Goal: Information Seeking & Learning: Find specific page/section

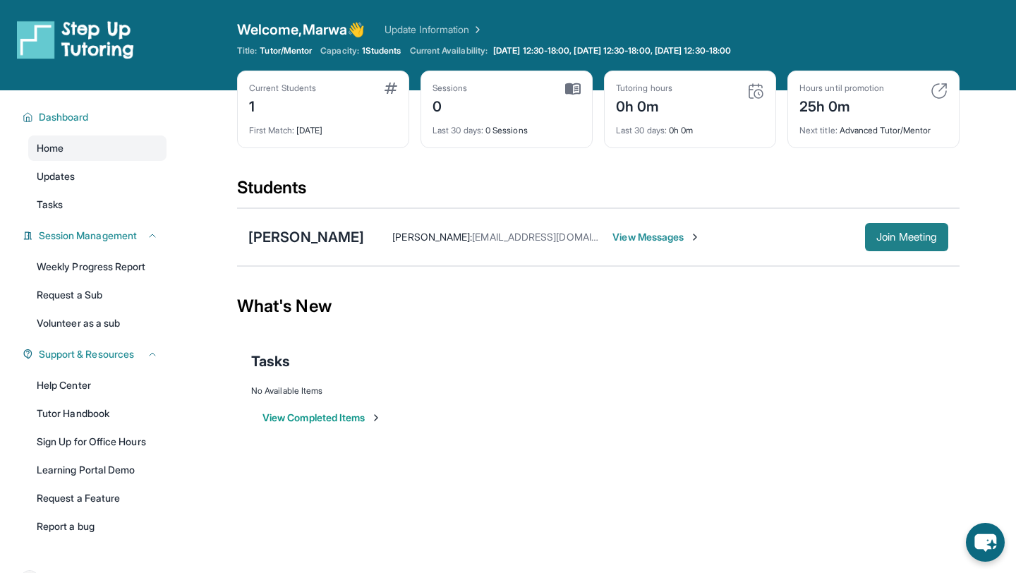
click at [896, 241] on span "Join Meeting" at bounding box center [906, 237] width 61 height 8
click at [657, 236] on span "View Messages" at bounding box center [656, 237] width 88 height 14
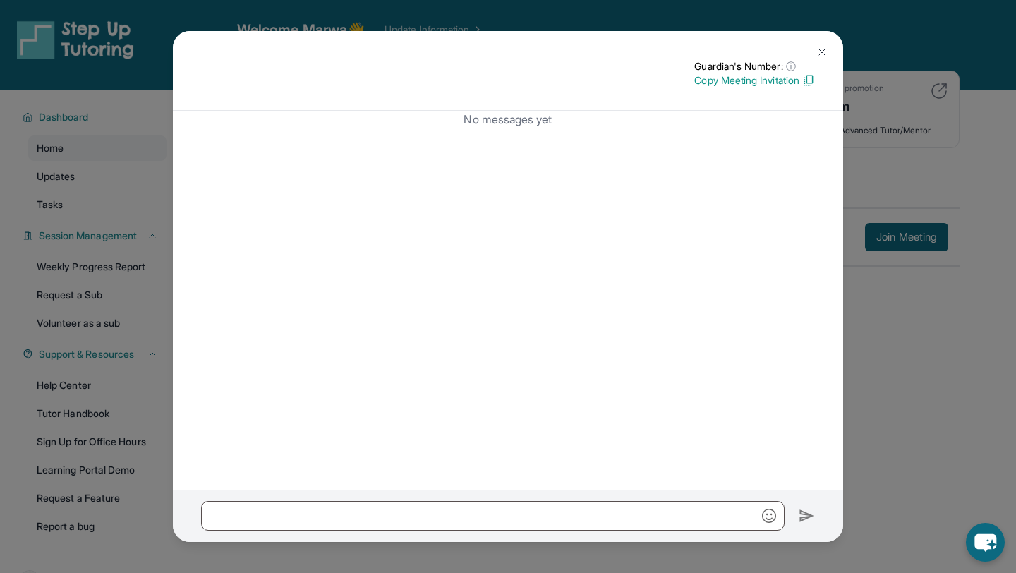
click at [823, 48] on img at bounding box center [821, 52] width 11 height 11
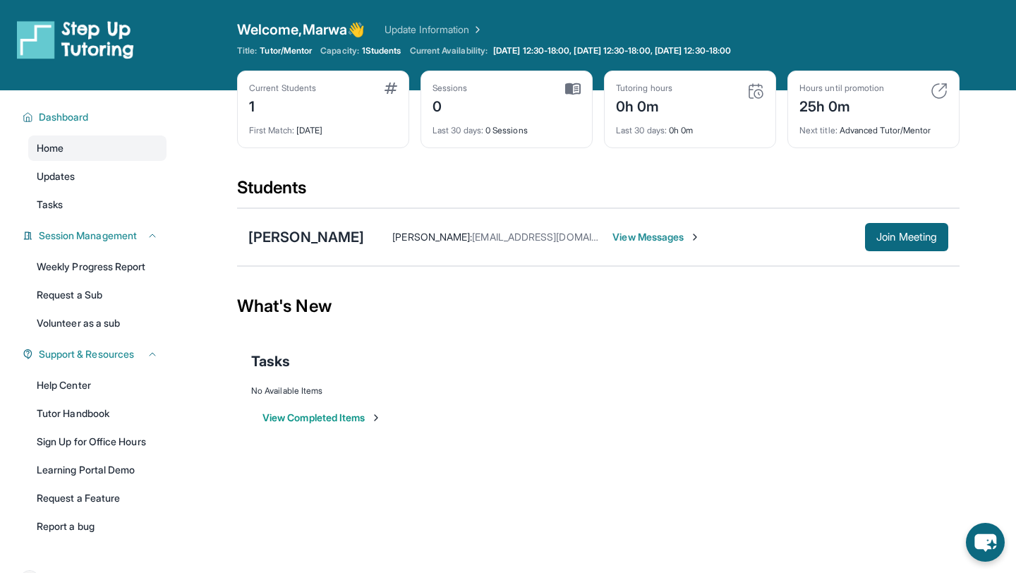
click at [313, 250] on div "[PERSON_NAME] [PERSON_NAME] : [EMAIL_ADDRESS][DOMAIN_NAME] View Messages Join M…" at bounding box center [598, 237] width 722 height 58
click at [305, 235] on div "[PERSON_NAME]" at bounding box center [306, 237] width 116 height 20
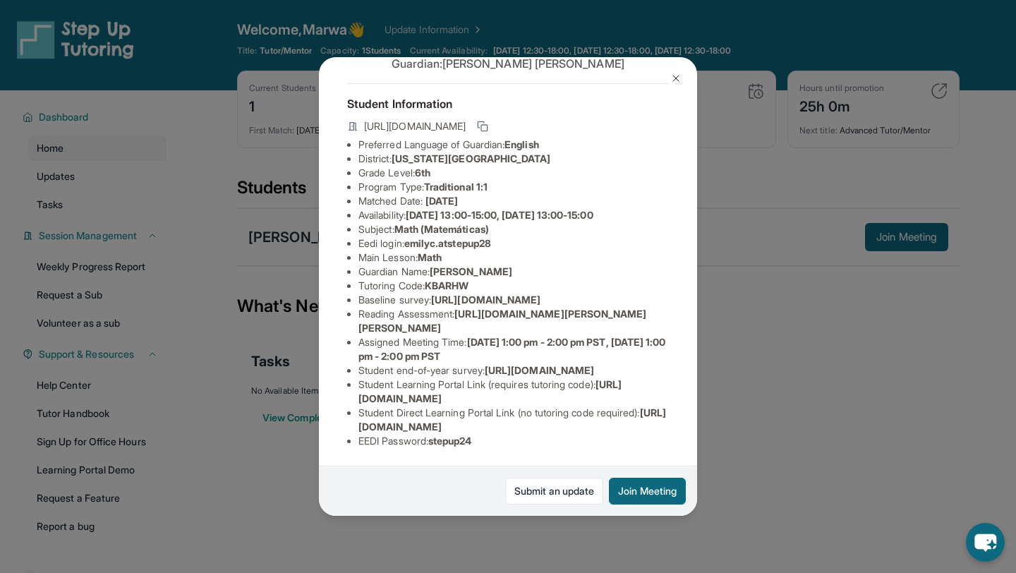
scroll to position [104, 0]
drag, startPoint x: 359, startPoint y: 257, endPoint x: 672, endPoint y: 293, distance: 314.6
click at [540, 293] on span "[URL][DOMAIN_NAME]" at bounding box center [485, 299] width 109 height 12
click at [641, 307] on li "Reading Assessment : [URL][DOMAIN_NAME][PERSON_NAME][PERSON_NAME]" at bounding box center [513, 321] width 310 height 28
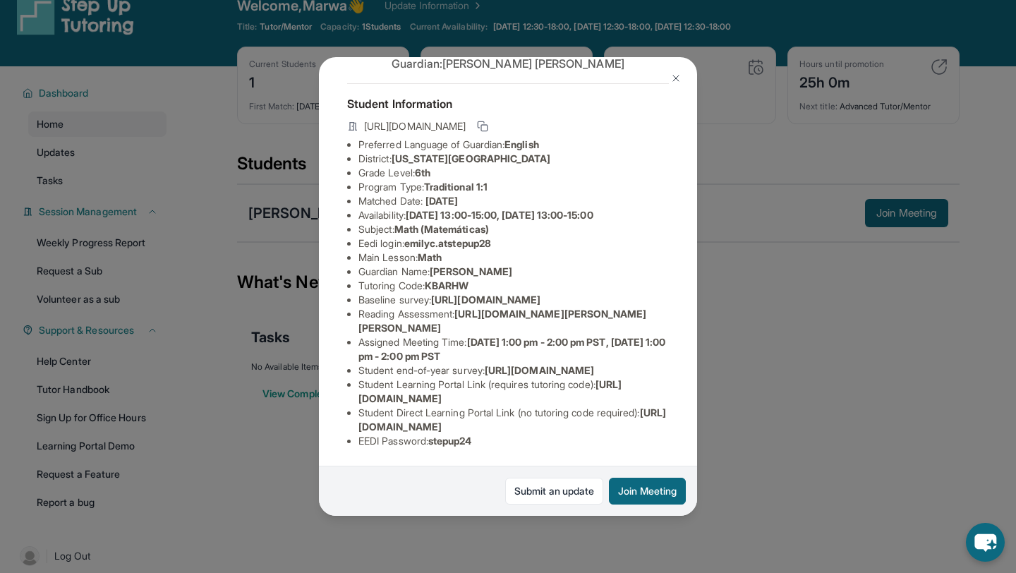
scroll to position [28, 0]
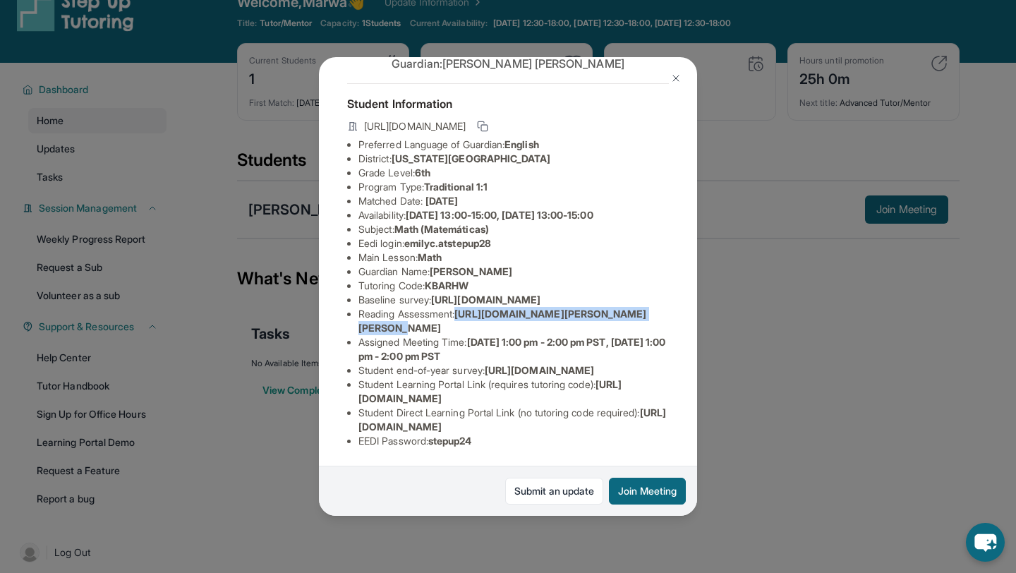
drag, startPoint x: 431, startPoint y: 242, endPoint x: 489, endPoint y: 257, distance: 59.7
click at [489, 307] on li "Reading Assessment : [URL][DOMAIN_NAME][PERSON_NAME][PERSON_NAME]" at bounding box center [513, 321] width 310 height 28
copy span "[URL][DOMAIN_NAME]"
click at [598, 279] on li "Tutoring Code : KBARHW" at bounding box center [513, 286] width 310 height 14
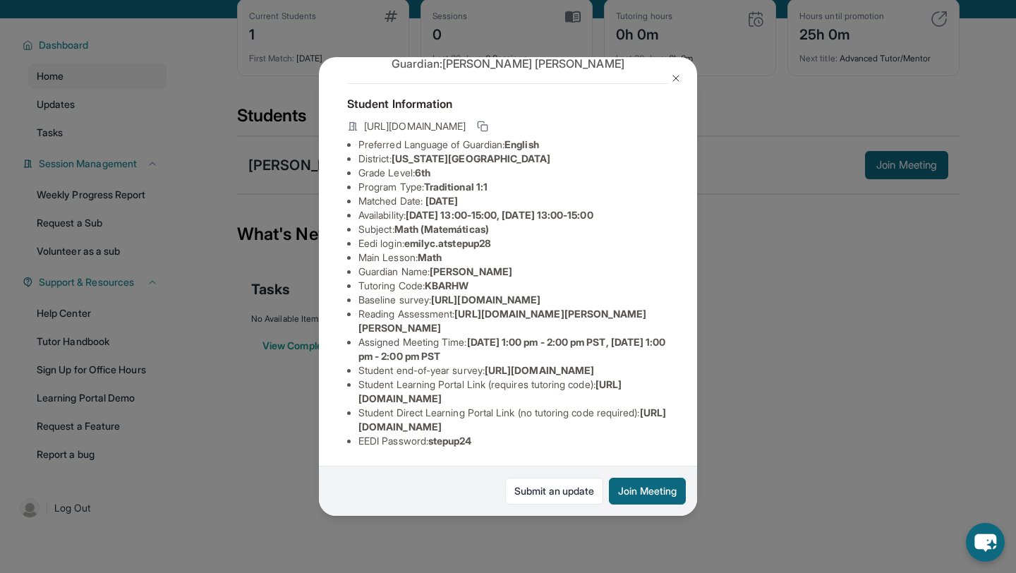
scroll to position [163, 13]
drag, startPoint x: 344, startPoint y: 200, endPoint x: 678, endPoint y: 210, distance: 334.5
click at [678, 210] on div "[PERSON_NAME] Guardian: [PERSON_NAME] Student Information [URL][DOMAIN_NAME] Pr…" at bounding box center [508, 286] width 378 height 459
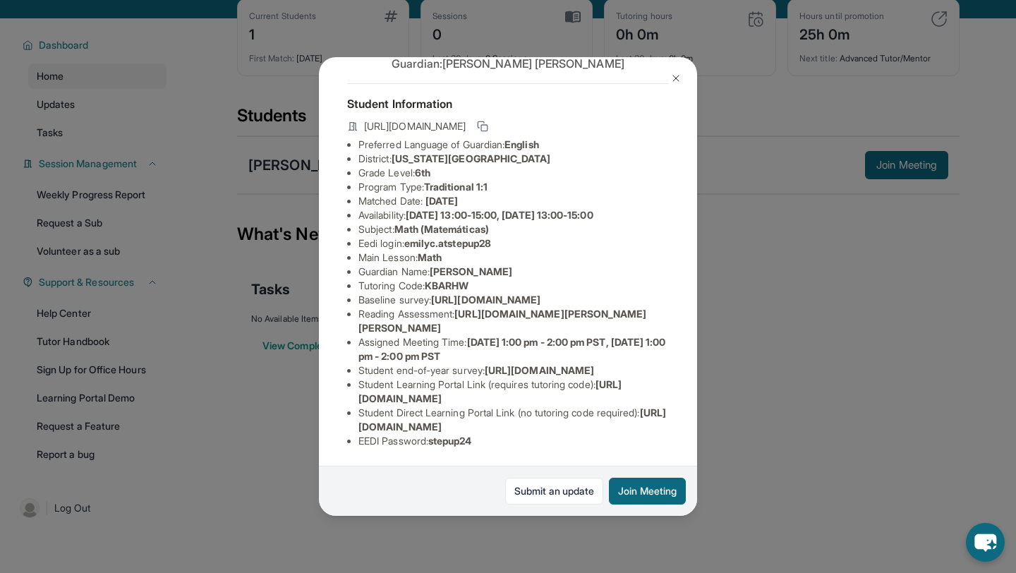
drag, startPoint x: 361, startPoint y: 186, endPoint x: 677, endPoint y: 236, distance: 320.7
click at [677, 236] on div "[PERSON_NAME] Guardian: [PERSON_NAME] Student Information [URL][DOMAIN_NAME] Pr…" at bounding box center [508, 286] width 378 height 459
click at [597, 220] on div "[PERSON_NAME] Guardian: [PERSON_NAME] Student Information [URL][DOMAIN_NAME] Pr…" at bounding box center [508, 286] width 378 height 459
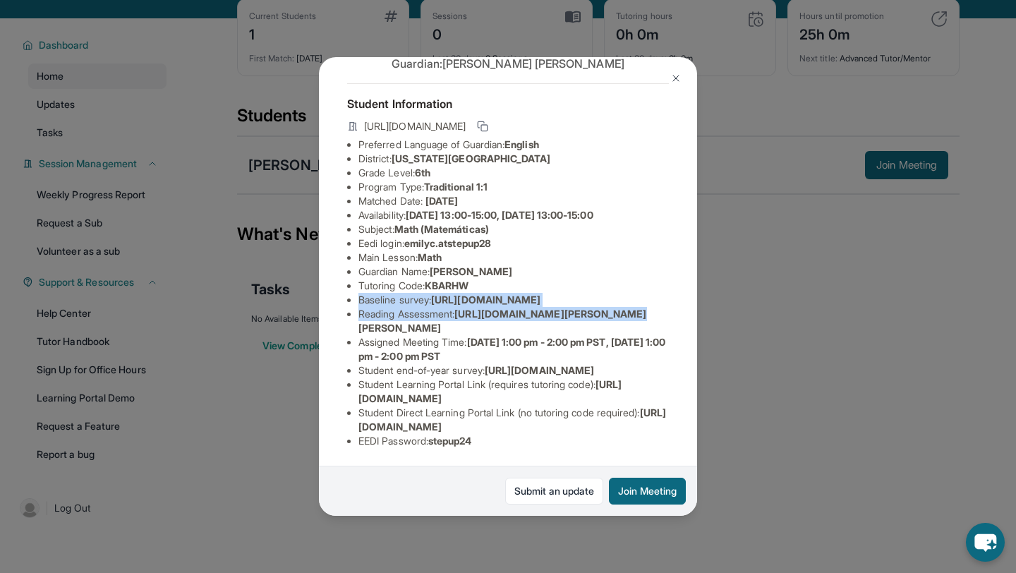
scroll to position [163, 0]
drag, startPoint x: 605, startPoint y: 238, endPoint x: 356, endPoint y: 184, distance: 254.9
click at [356, 184] on div "[PERSON_NAME] Guardian: [PERSON_NAME] Student Information [URL][DOMAIN_NAME] Pr…" at bounding box center [508, 286] width 378 height 459
click at [356, 184] on ul "Preferred Language of Guardian: English District: [US_STATE][GEOGRAPHIC_DATA] P…" at bounding box center [508, 293] width 322 height 310
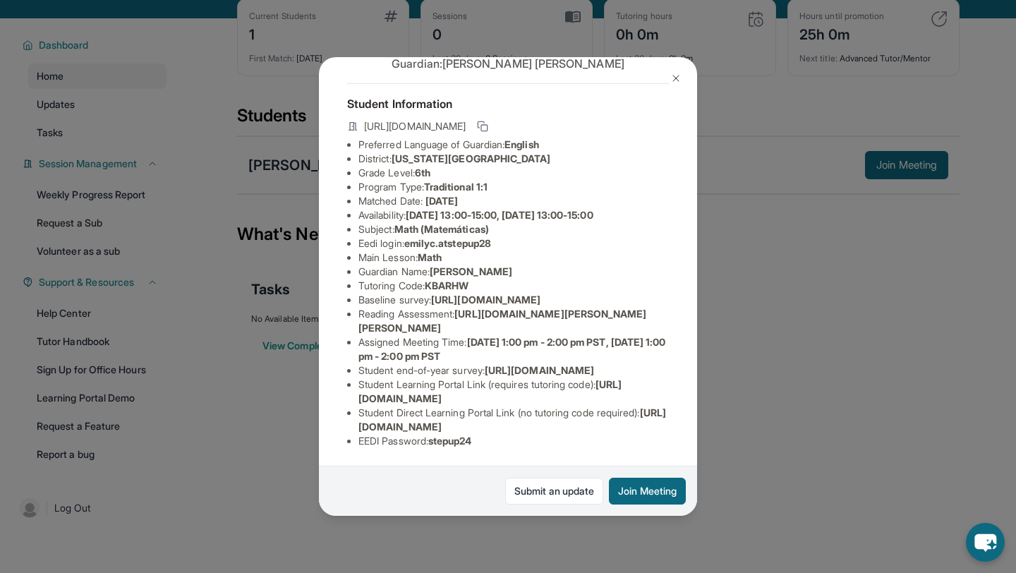
drag, startPoint x: 596, startPoint y: 229, endPoint x: 354, endPoint y: 184, distance: 246.0
click at [354, 184] on div "[PERSON_NAME] Guardian: [PERSON_NAME] Student Information [URL][DOMAIN_NAME] Pr…" at bounding box center [508, 286] width 378 height 459
copy li "Baseline survey : [URL][DOMAIN_NAME]"
